Goal: Find specific page/section: Find specific page/section

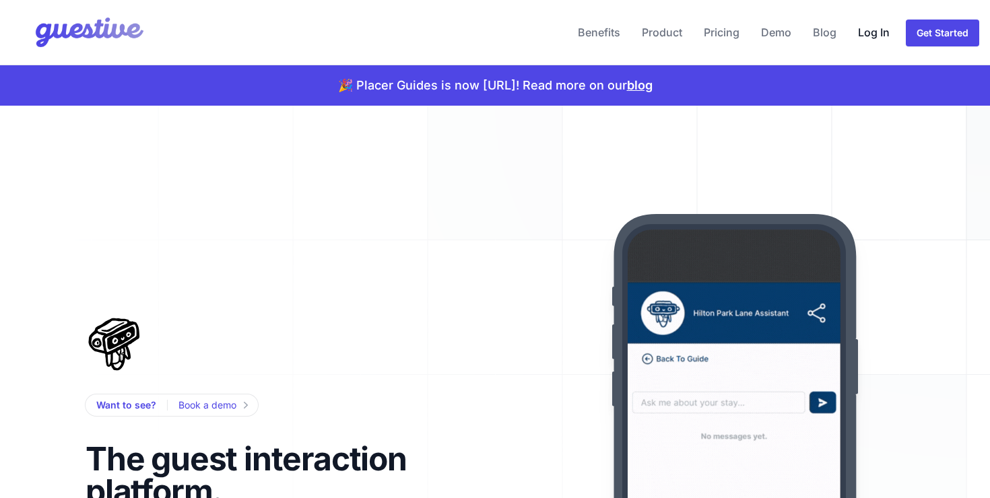
click at [872, 28] on link "Log In" at bounding box center [874, 32] width 42 height 32
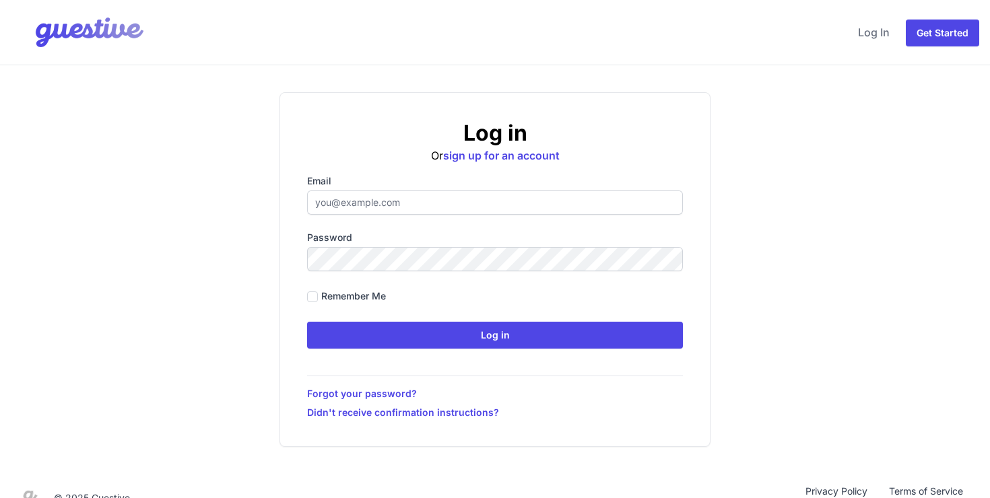
click at [417, 200] on input "Email" at bounding box center [495, 203] width 376 height 24
type input "[PERSON_NAME][EMAIL_ADDRESS][DOMAIN_NAME]"
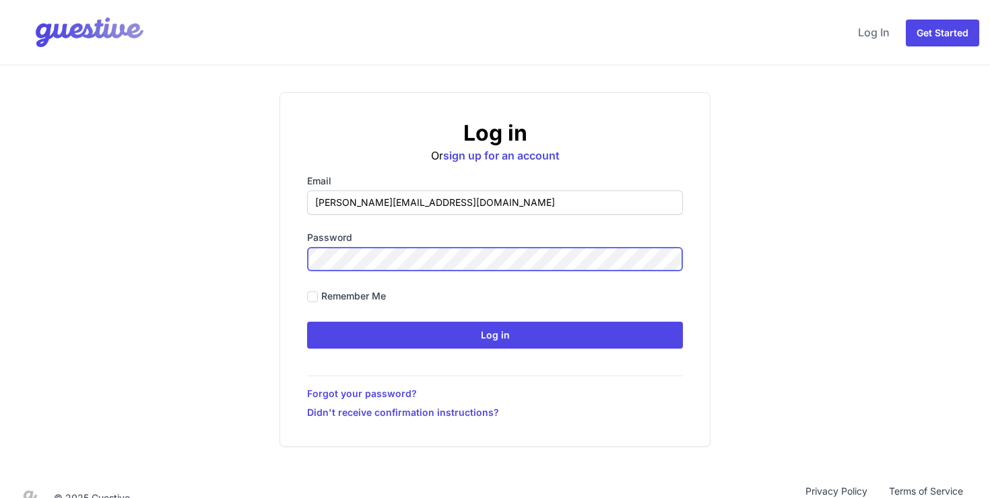
click at [307, 322] on input "Log in" at bounding box center [495, 335] width 376 height 27
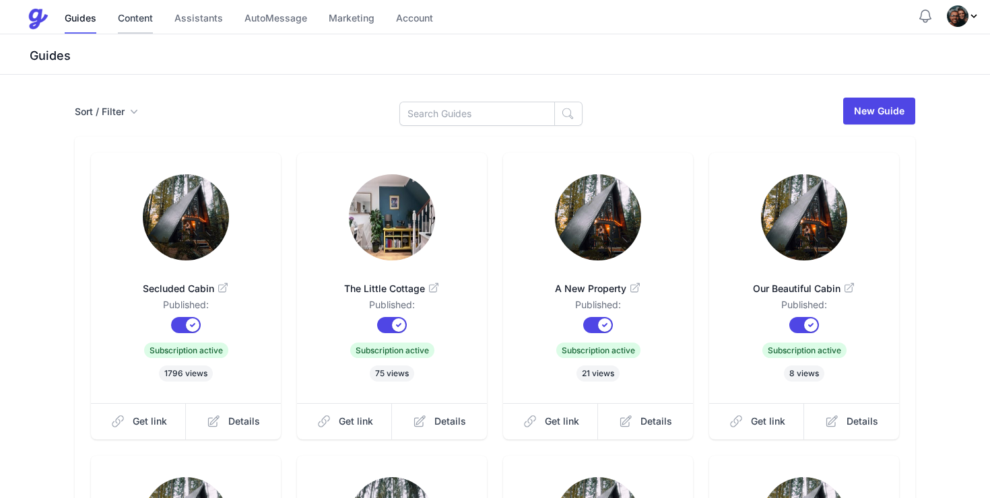
click at [138, 24] on link "Content" at bounding box center [135, 19] width 35 height 29
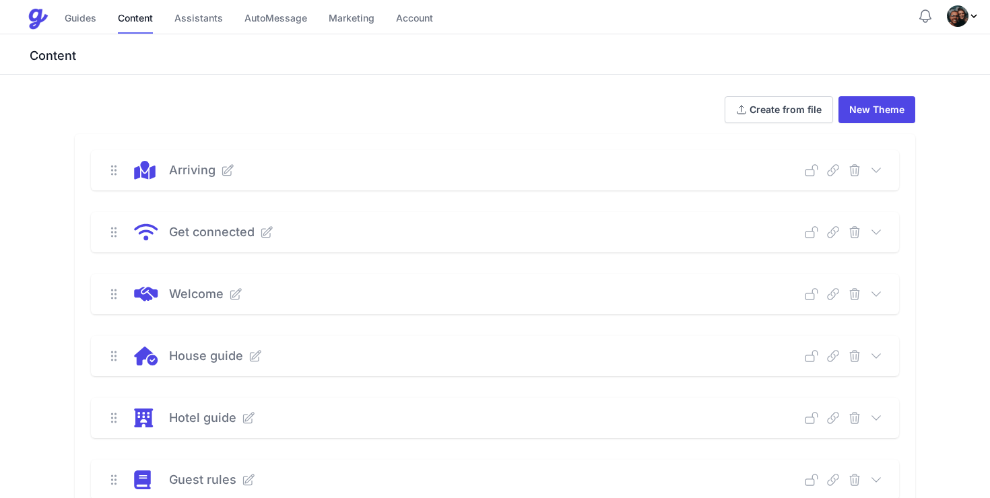
click at [835, 172] on icon at bounding box center [833, 170] width 13 height 13
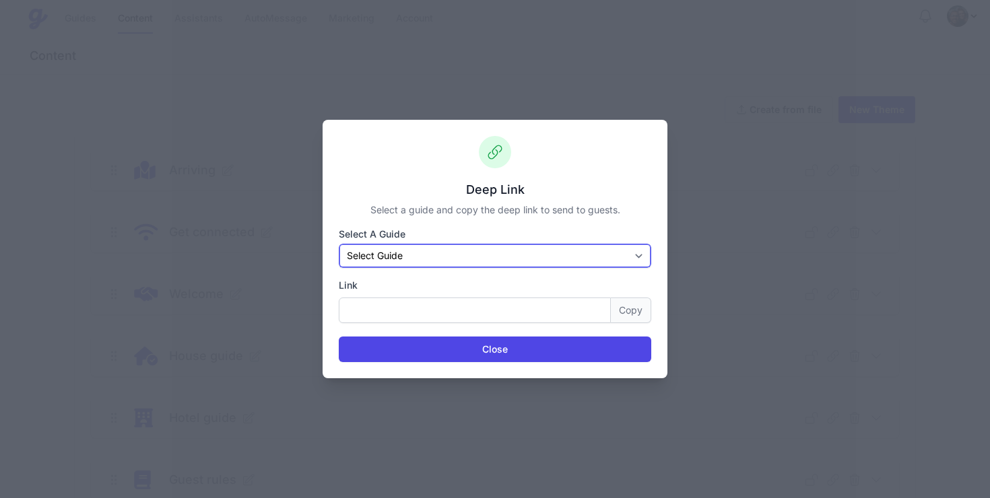
click at [459, 257] on select "Select Guide Secluded Cabin The Little Cottage A New Property Our Beautiful Cab…" at bounding box center [495, 256] width 313 height 24
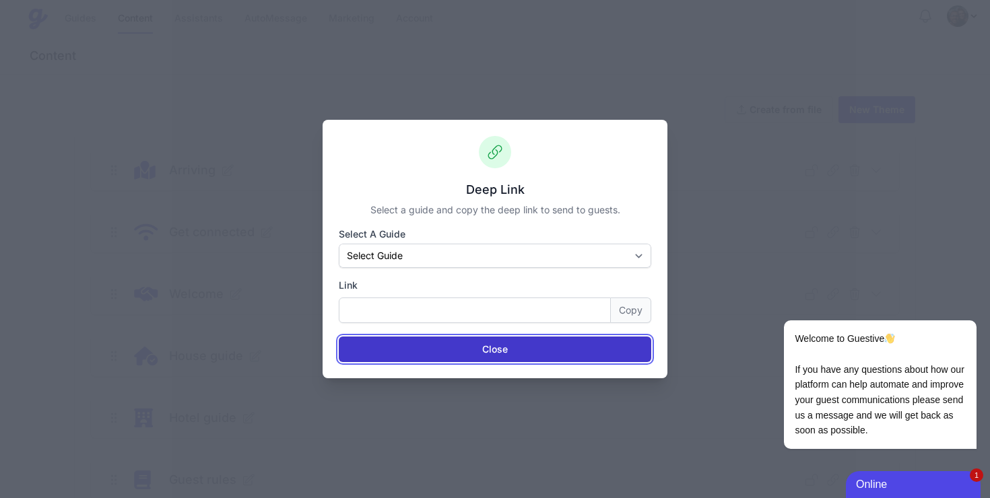
click at [600, 350] on button "Close" at bounding box center [495, 350] width 313 height 26
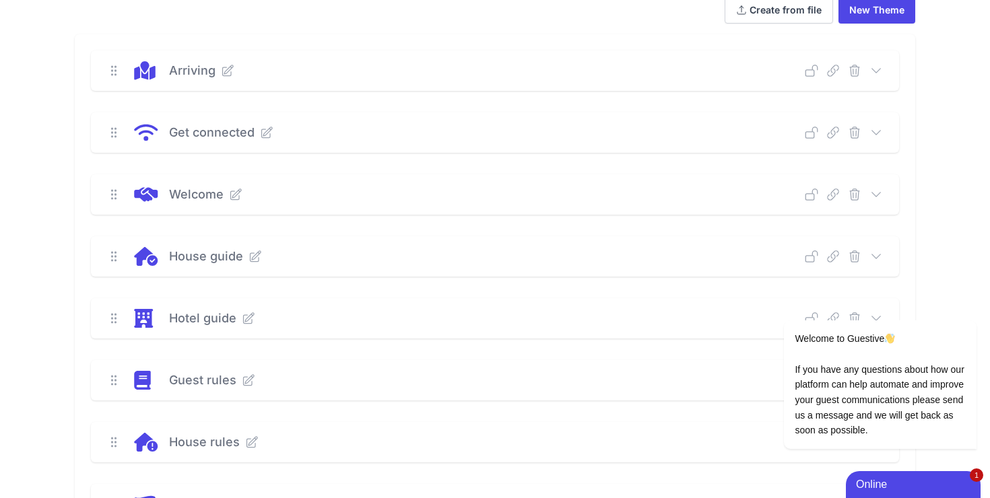
scroll to position [124, 0]
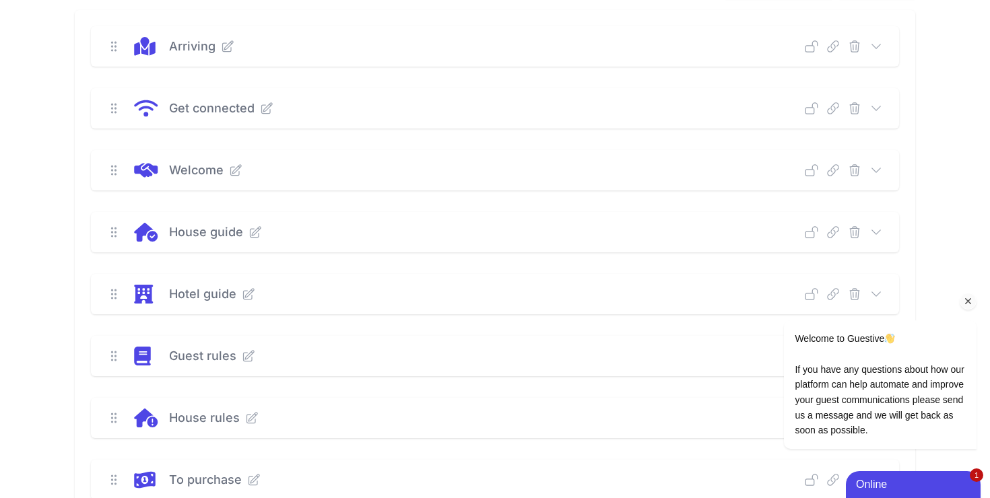
click at [966, 303] on icon "Chat attention grabber" at bounding box center [969, 302] width 12 height 12
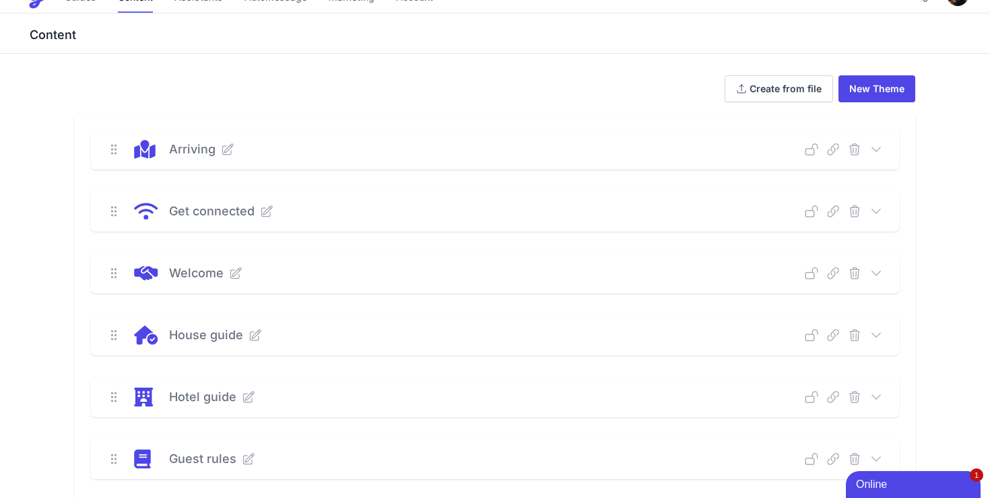
scroll to position [0, 0]
